Goal: Navigation & Orientation: Find specific page/section

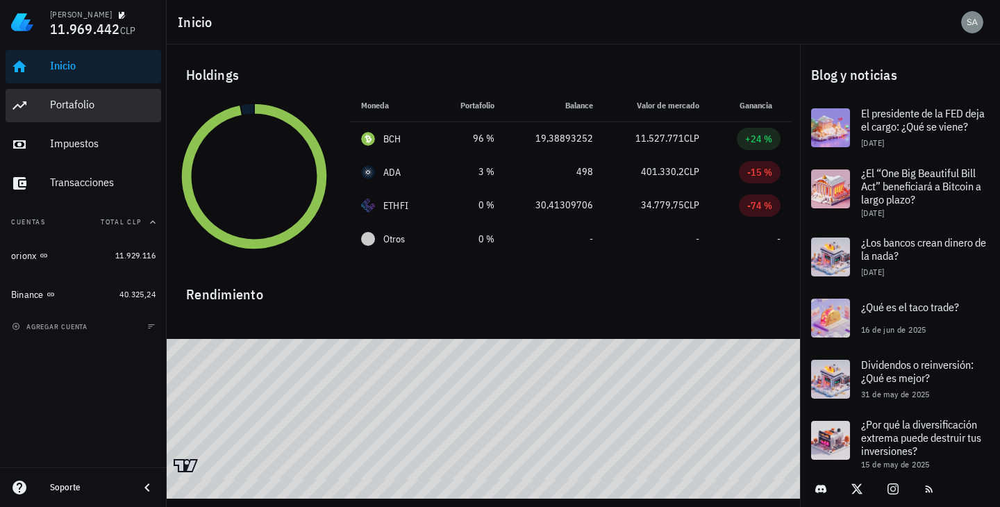
click at [110, 95] on div "Portafolio" at bounding box center [103, 105] width 106 height 31
